Goal: Information Seeking & Learning: Learn about a topic

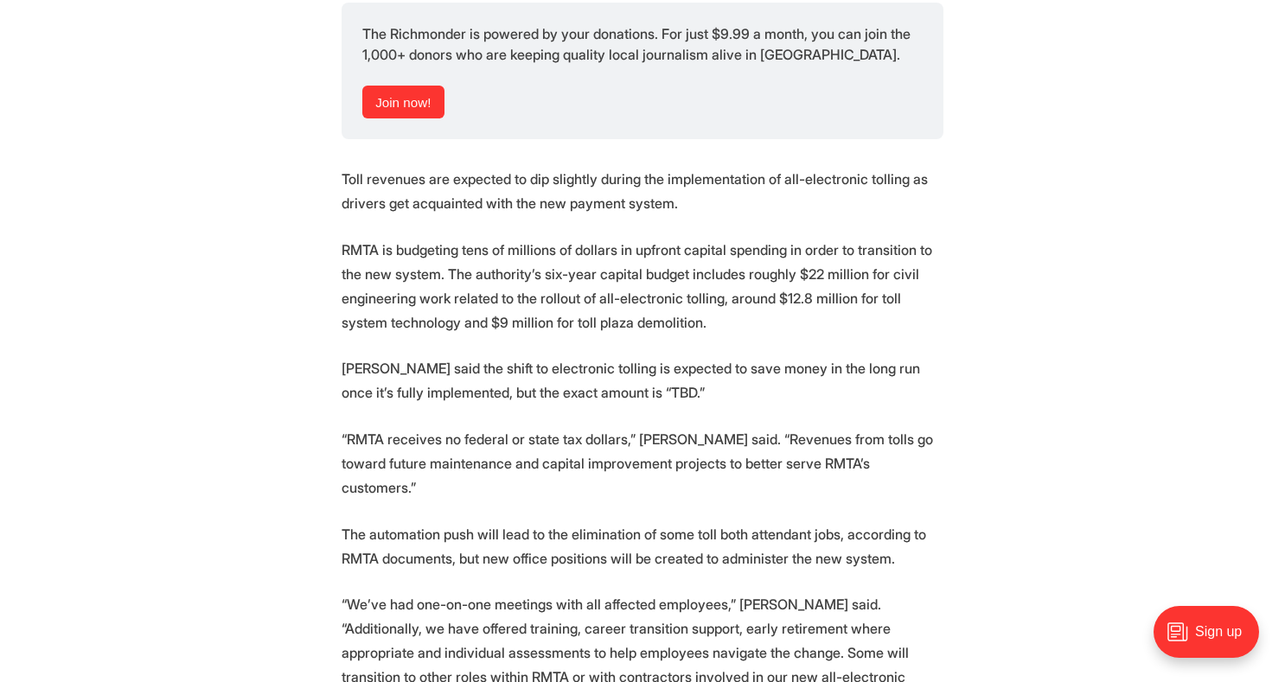
scroll to position [2768, 0]
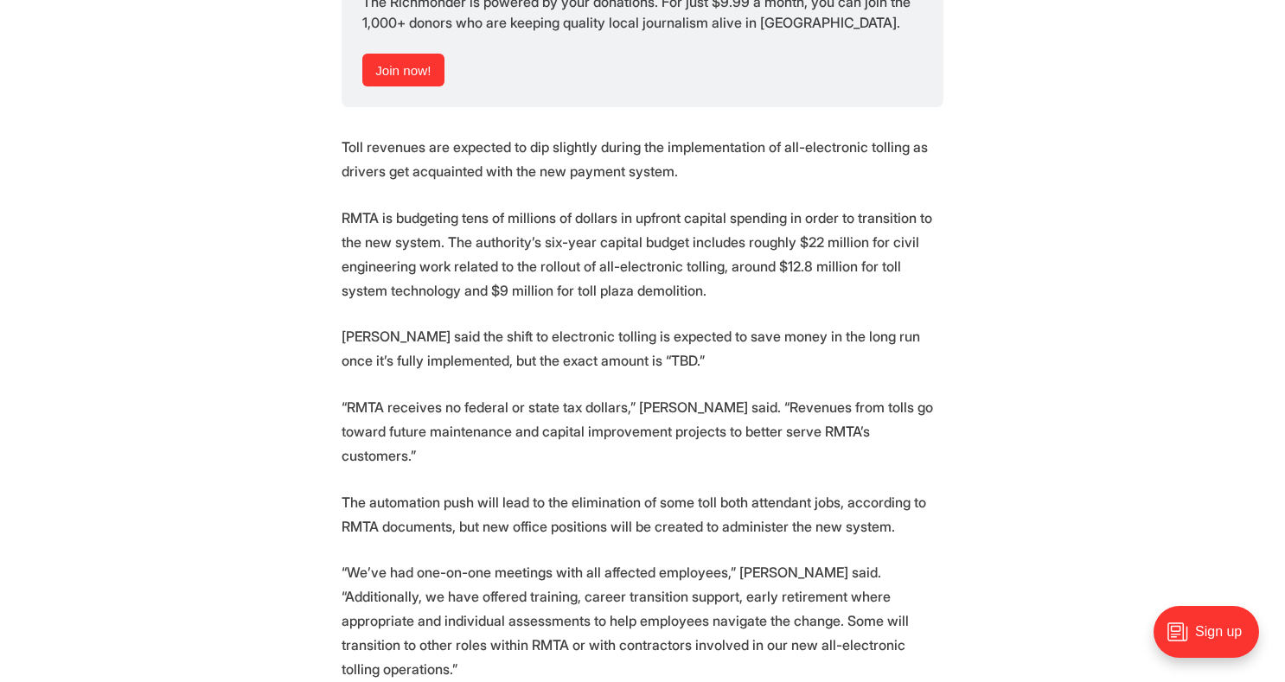
drag, startPoint x: 867, startPoint y: 252, endPoint x: 1002, endPoint y: 248, distance: 135.0
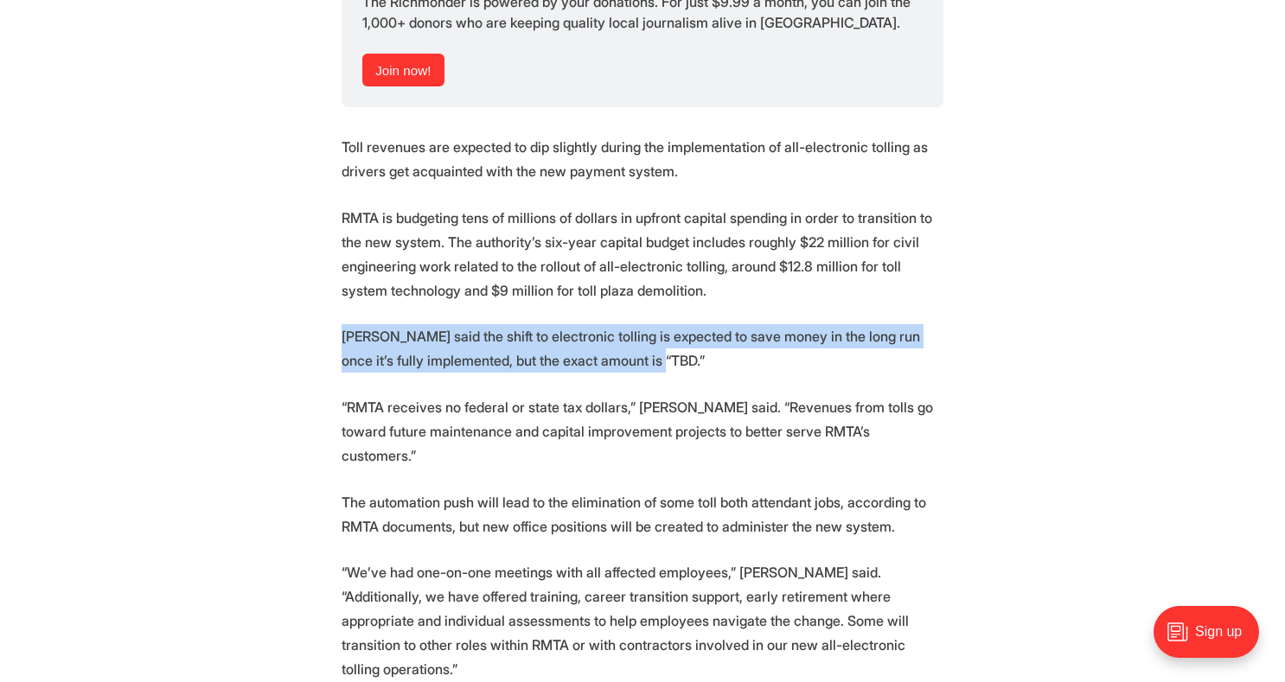
drag, startPoint x: 985, startPoint y: 243, endPoint x: 994, endPoint y: 309, distance: 66.3
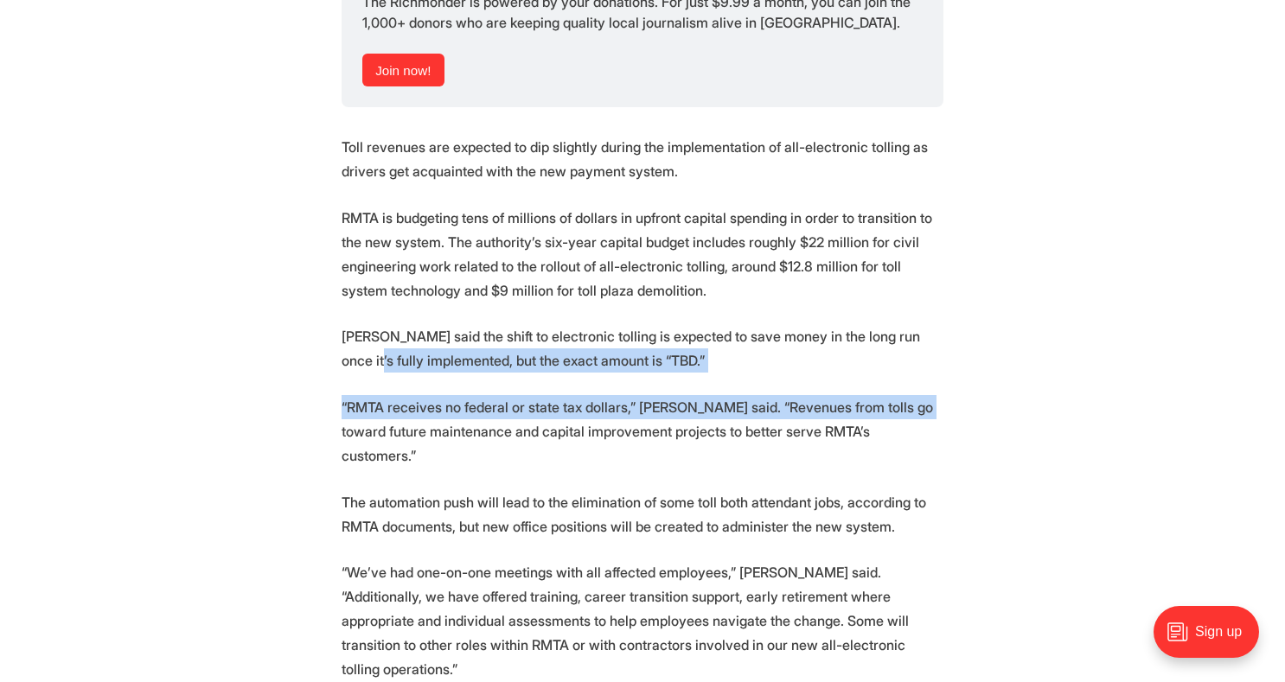
drag, startPoint x: 981, startPoint y: 352, endPoint x: 928, endPoint y: 274, distance: 94.0
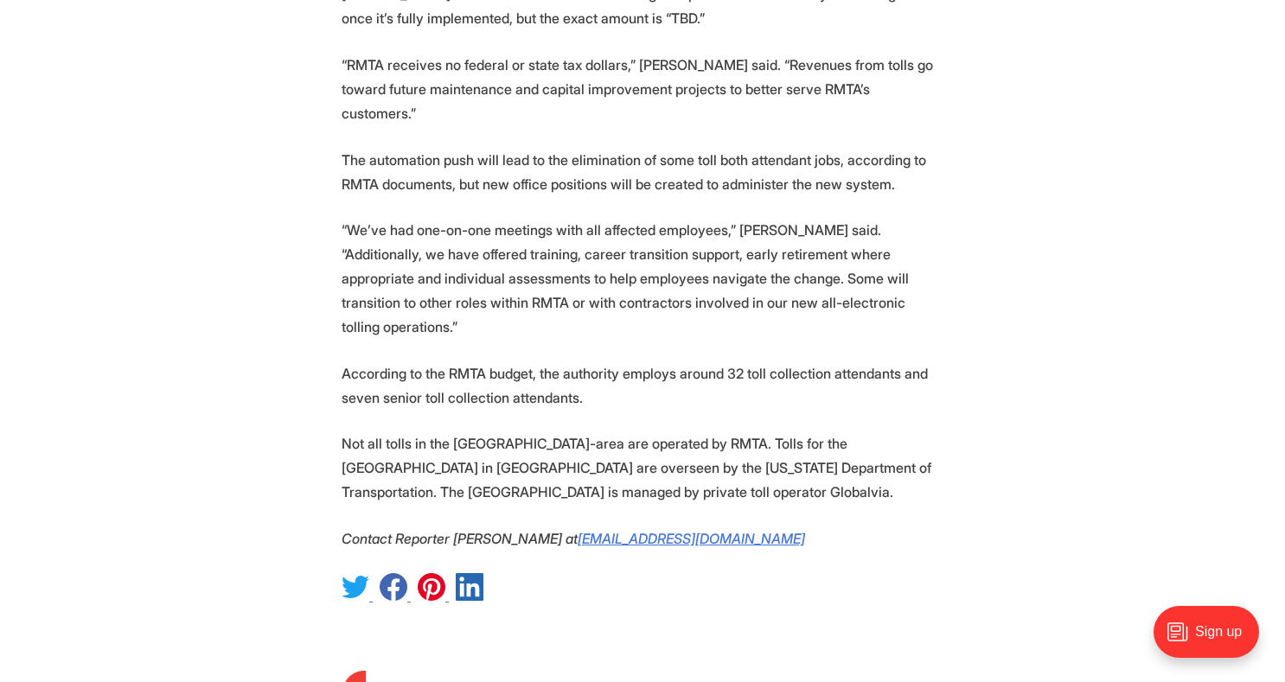
scroll to position [3114, 0]
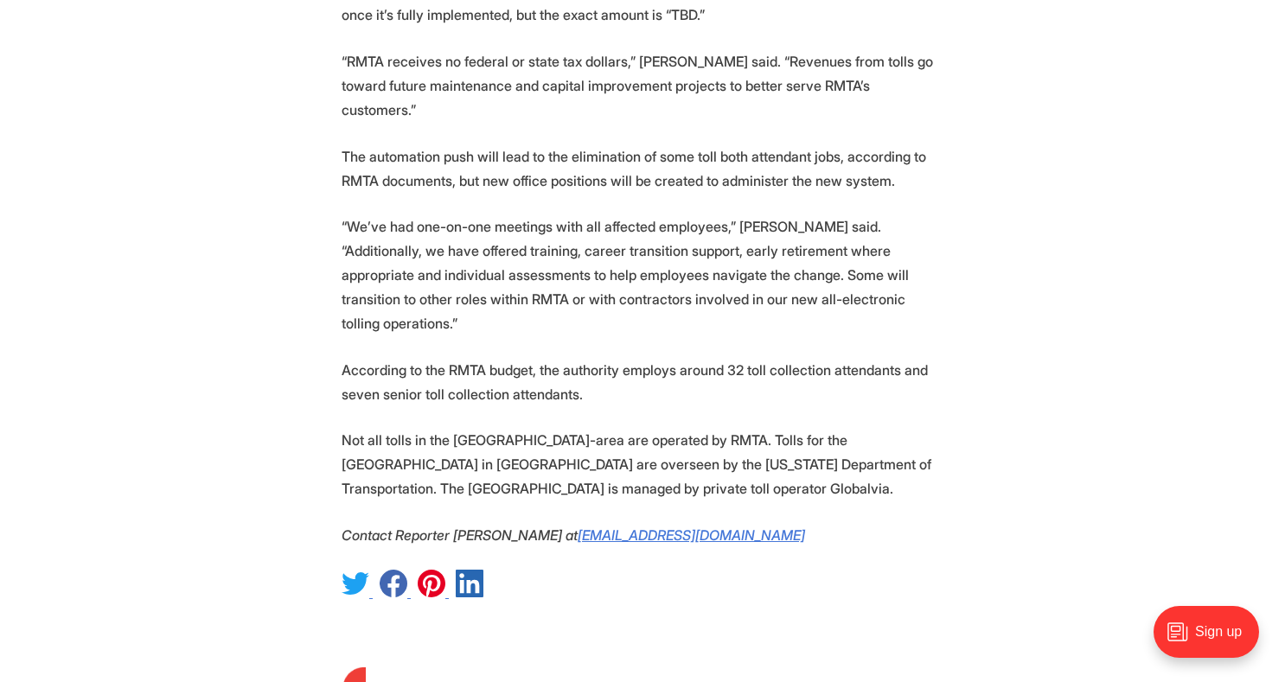
click at [941, 428] on p "Not all tolls in the [GEOGRAPHIC_DATA]-area are operated by RMTA. Tolls for the…" at bounding box center [643, 464] width 602 height 73
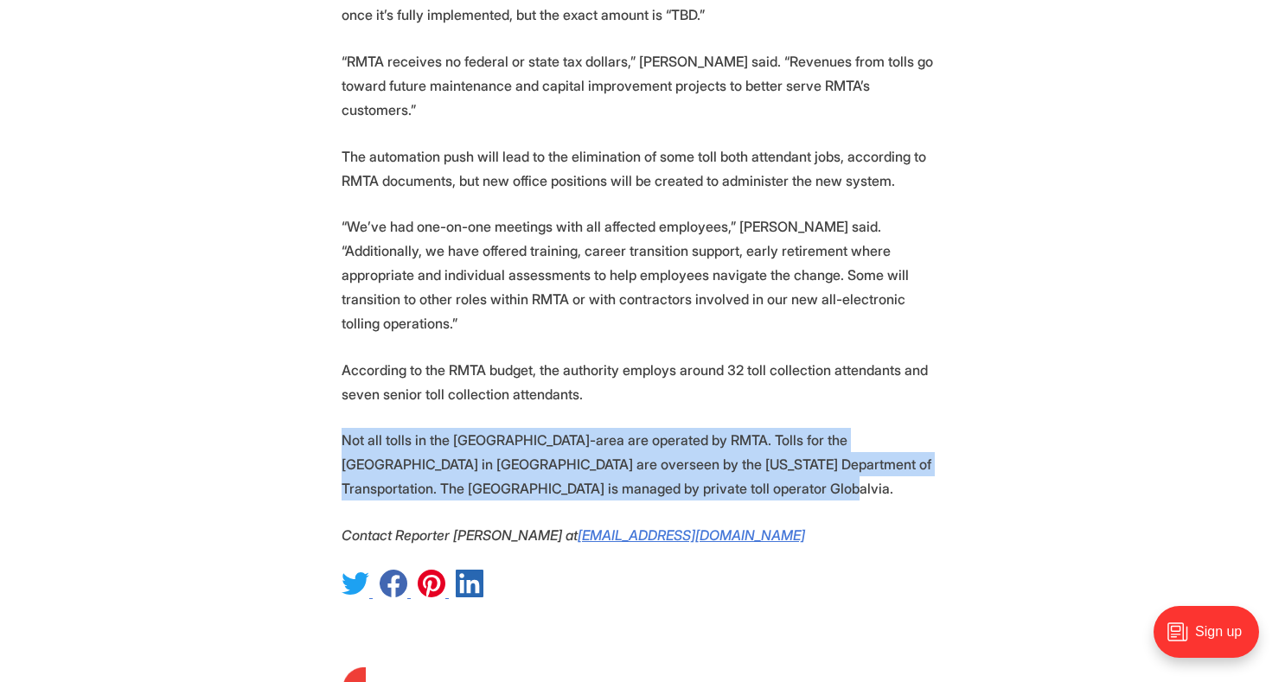
drag, startPoint x: 941, startPoint y: 395, endPoint x: 966, endPoint y: 304, distance: 94.2
